Goal: Task Accomplishment & Management: Use online tool/utility

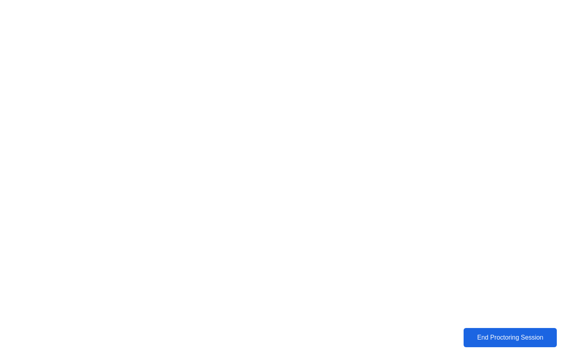
click at [478, 340] on div "End Proctoring Session" at bounding box center [510, 337] width 88 height 7
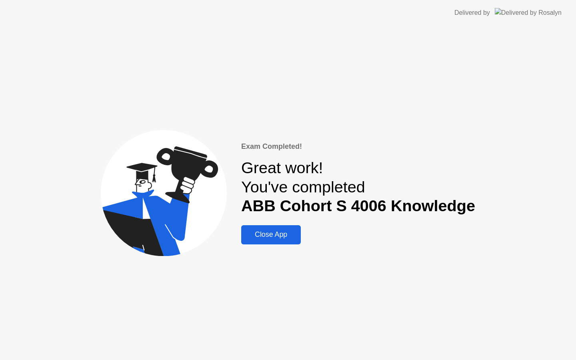
click at [276, 237] on div "Close App" at bounding box center [271, 234] width 55 height 8
